Goal: Navigation & Orientation: Understand site structure

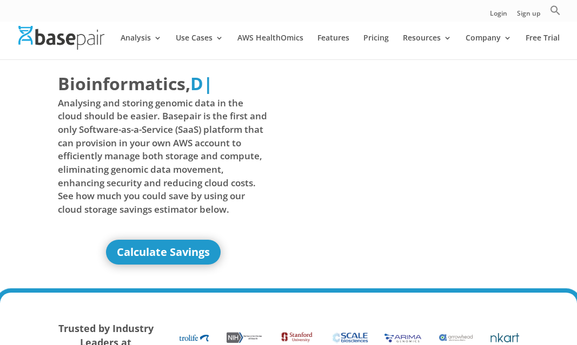
click at [77, 36] on img at bounding box center [61, 37] width 86 height 23
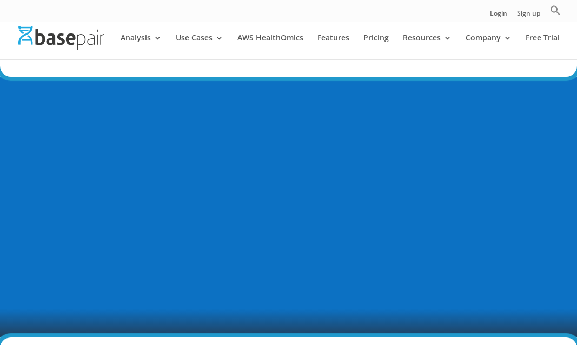
scroll to position [356, 0]
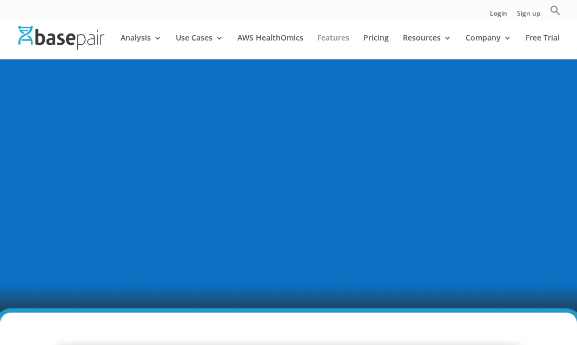
click at [349, 41] on link "Features" at bounding box center [333, 46] width 32 height 25
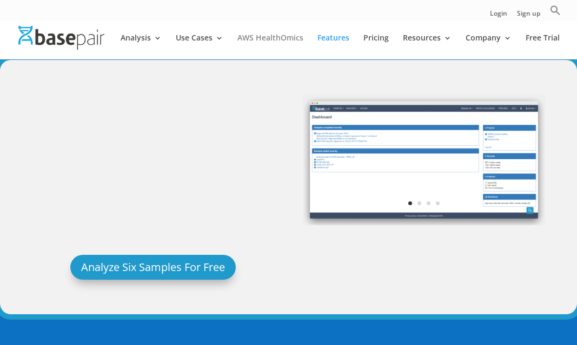
click at [275, 45] on link "AWS HealthOmics" at bounding box center [270, 46] width 66 height 25
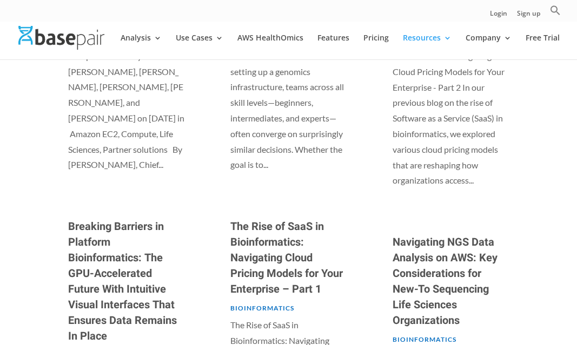
scroll to position [641, 0]
